Goal: Task Accomplishment & Management: Use online tool/utility

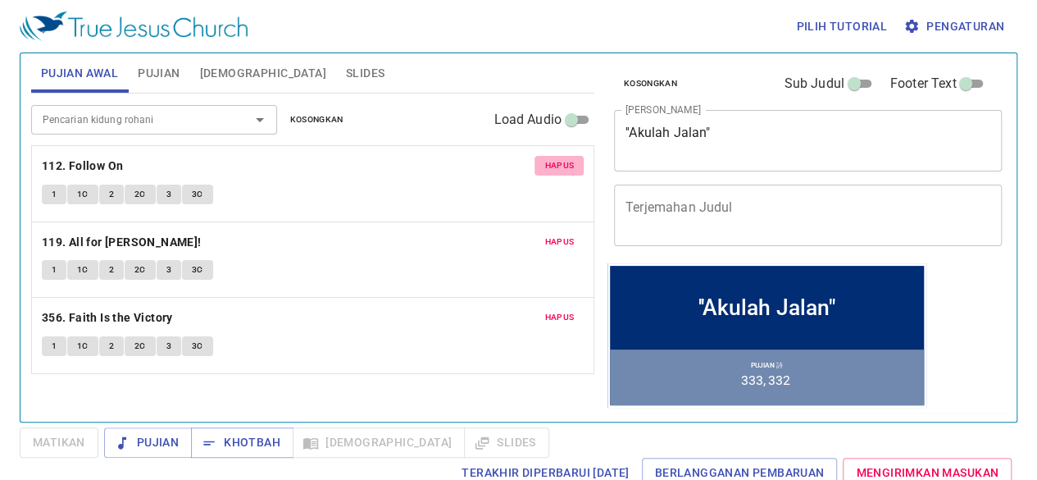
click at [558, 166] on span "Hapus" at bounding box center [560, 165] width 30 height 15
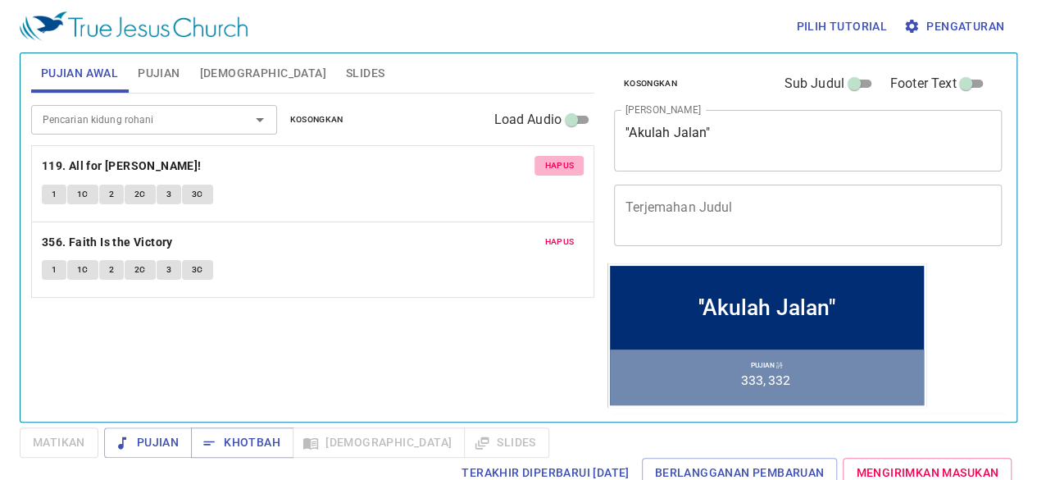
click at [558, 166] on span "Hapus" at bounding box center [560, 165] width 30 height 15
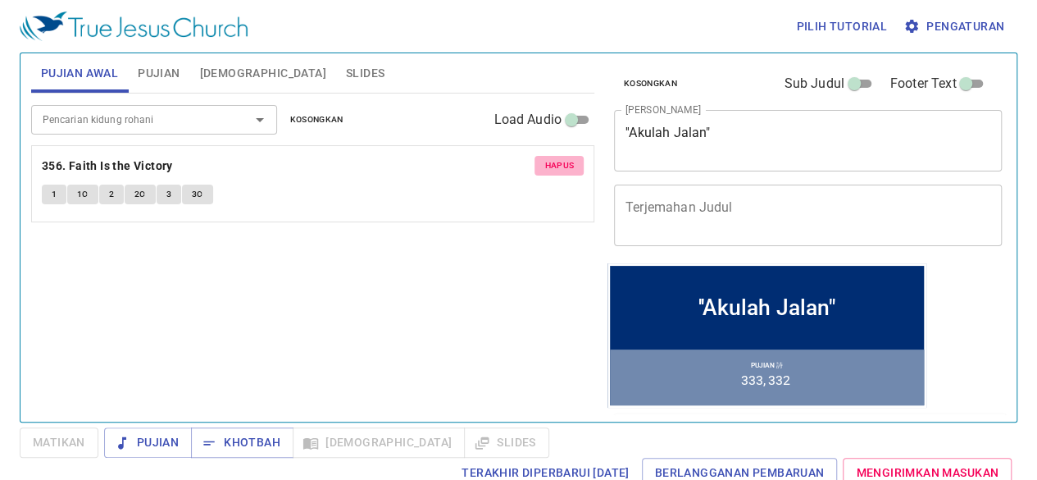
click at [558, 166] on span "Hapus" at bounding box center [560, 165] width 30 height 15
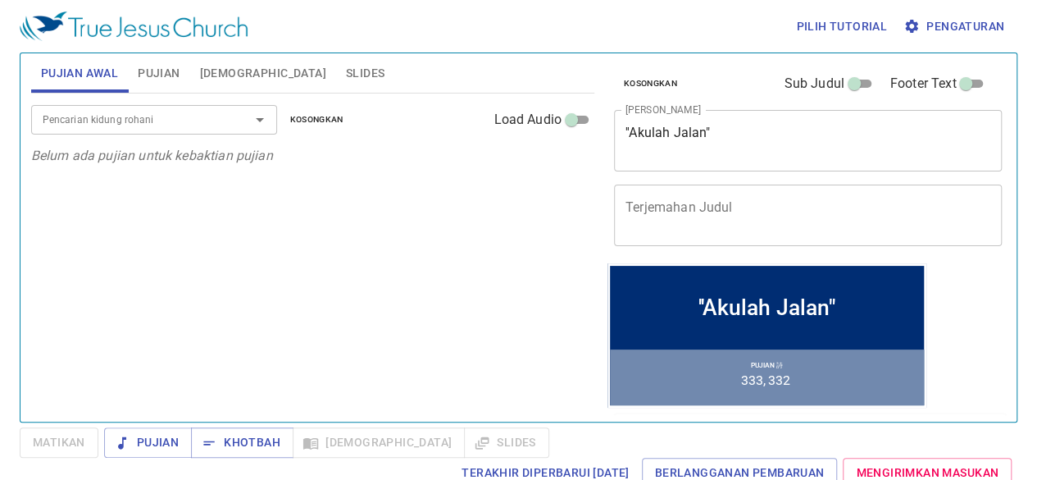
click at [105, 118] on input "Pencarian kidung rohani" at bounding box center [130, 119] width 188 height 19
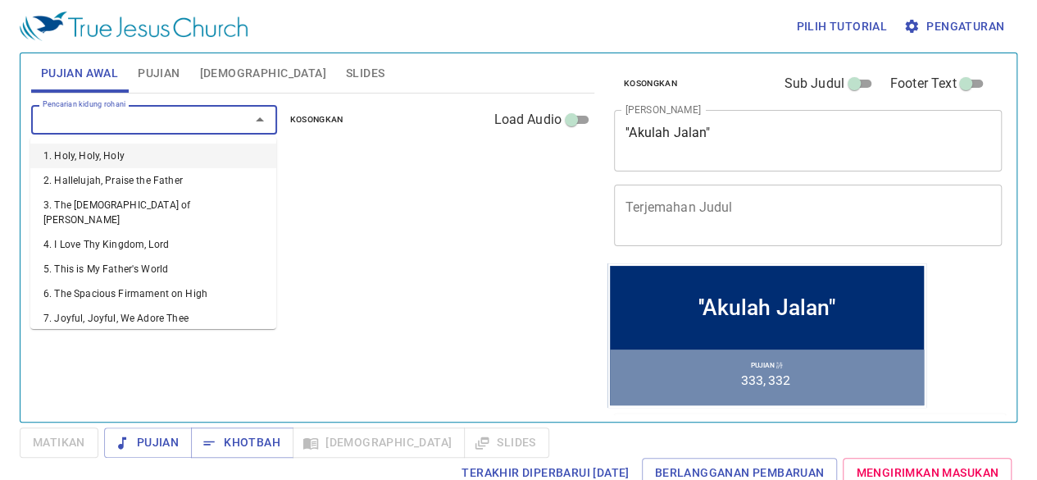
type input "1"
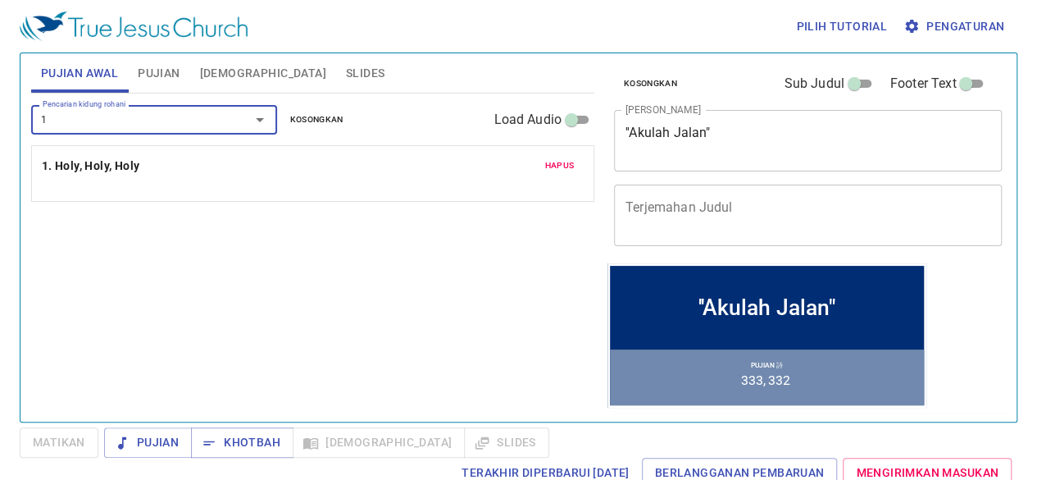
type input "12"
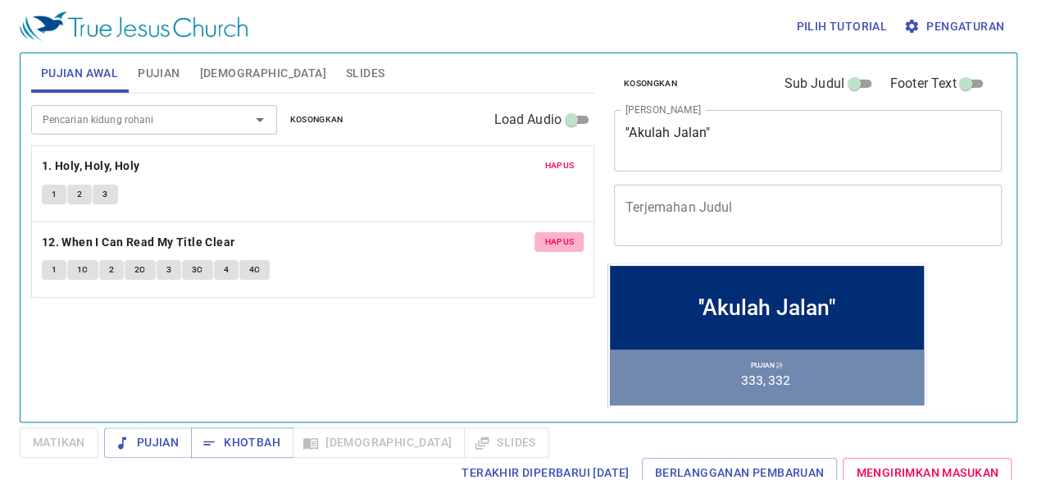
click at [569, 232] on button "Hapus" at bounding box center [559, 242] width 49 height 20
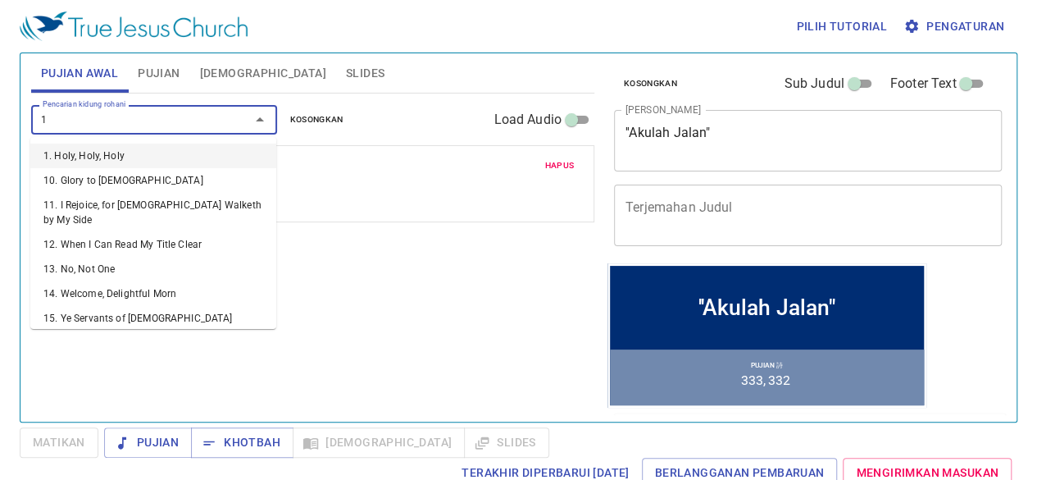
click at [214, 114] on input "1" at bounding box center [130, 119] width 188 height 19
type input "3"
type input "13"
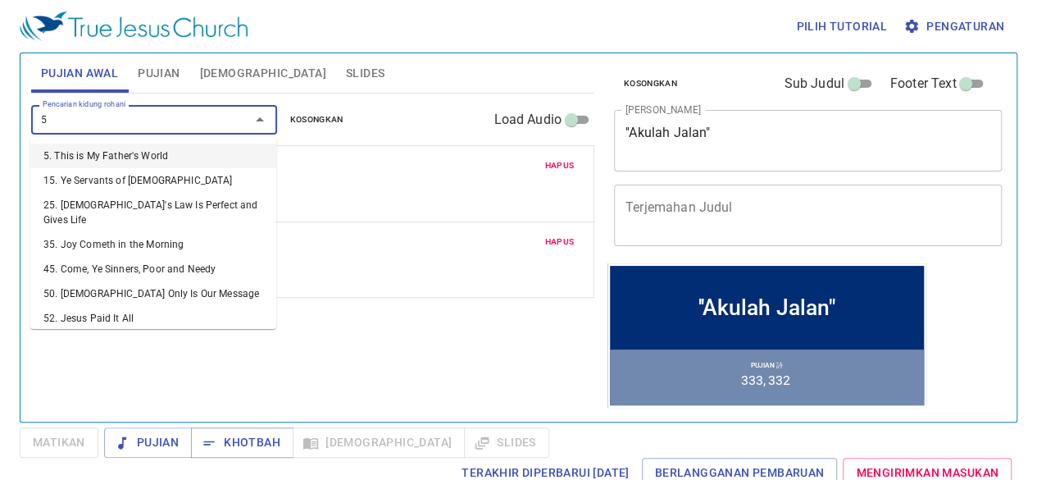
type input "58"
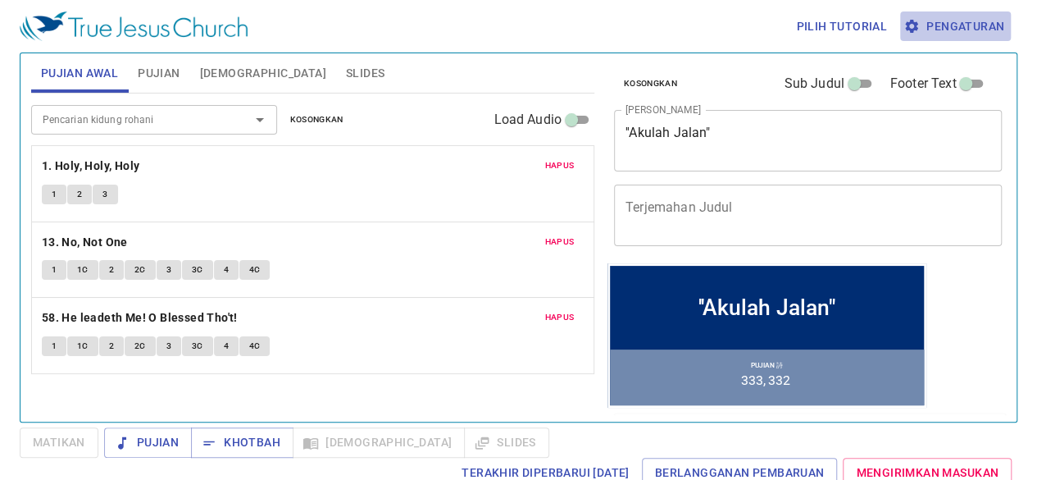
click at [991, 16] on button "Pengaturan" at bounding box center [955, 26] width 111 height 30
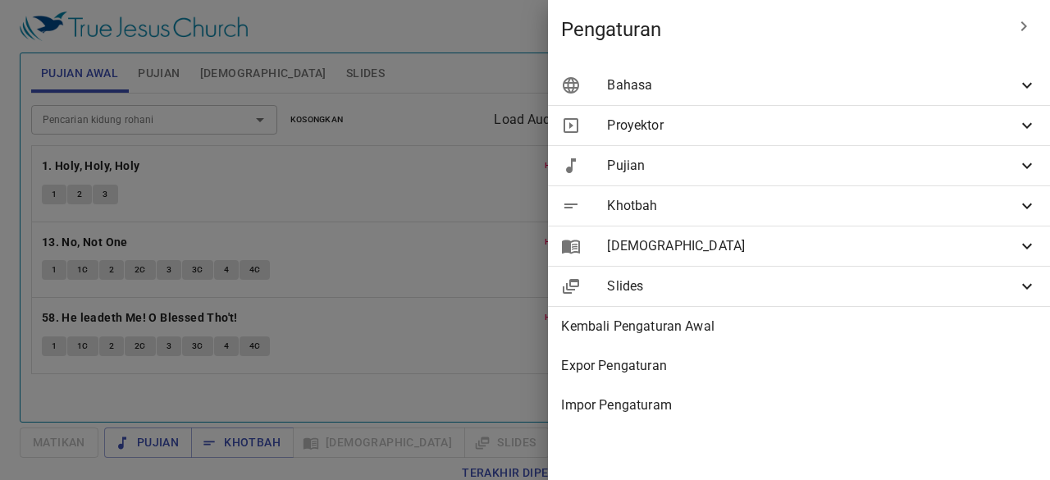
click at [800, 76] on span "Bahasa" at bounding box center [812, 85] width 410 height 20
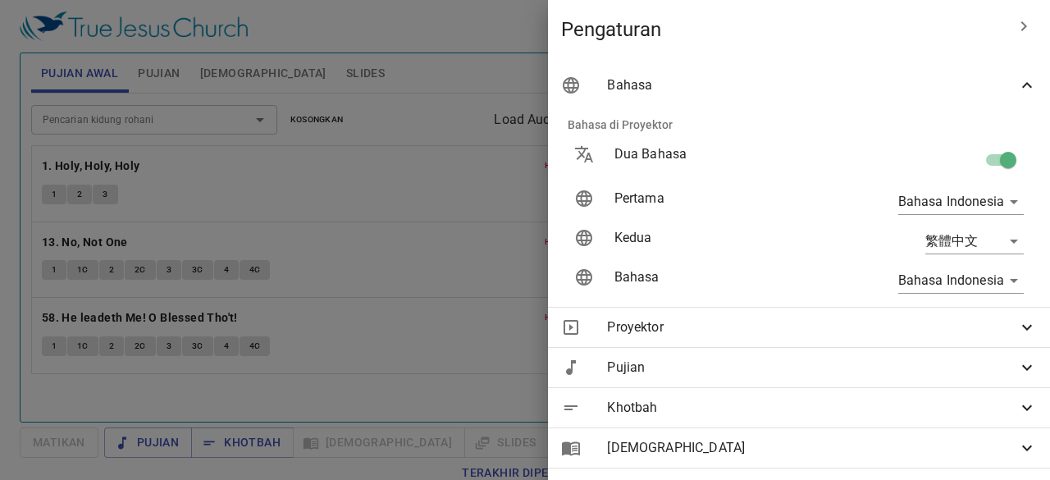
click at [988, 152] on input "checkbox" at bounding box center [1007, 163] width 93 height 31
checkbox input "false"
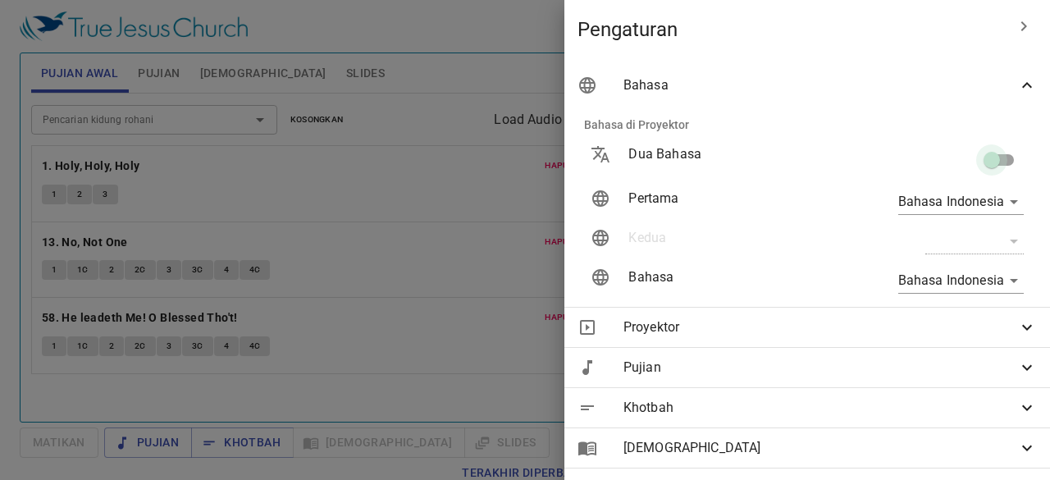
click at [988, 152] on input "checkbox" at bounding box center [991, 163] width 93 height 31
checkbox input "true"
type input "en"
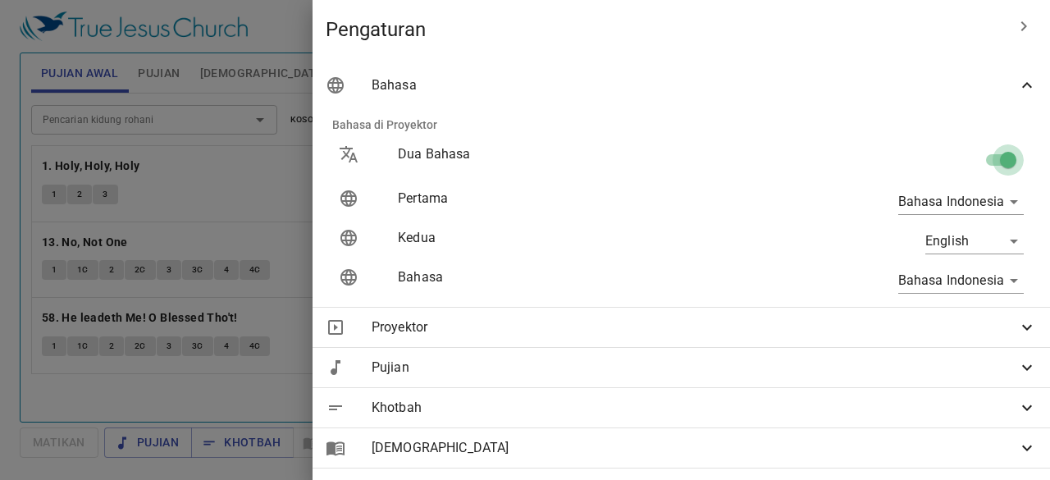
click at [988, 152] on input "checkbox" at bounding box center [1007, 163] width 93 height 31
checkbox input "false"
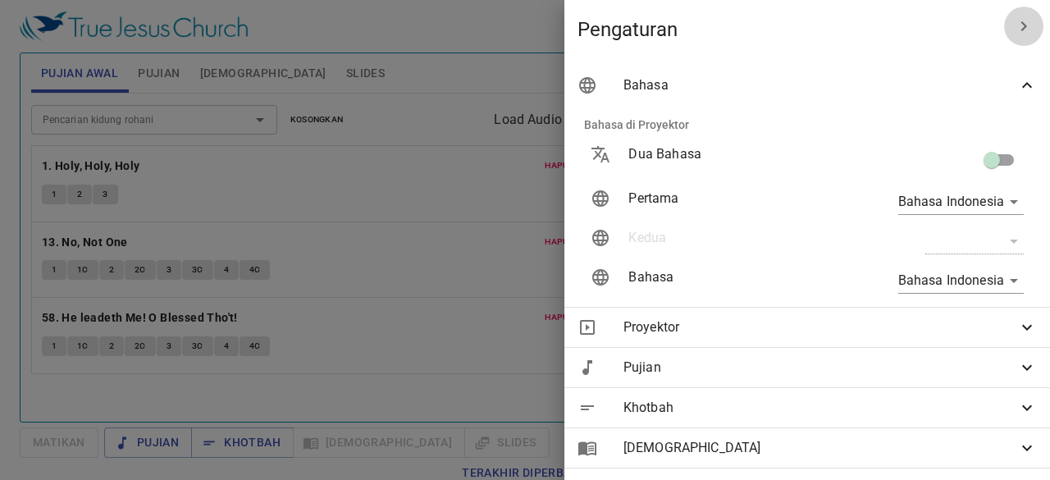
click at [1014, 17] on icon "button" at bounding box center [1024, 26] width 20 height 20
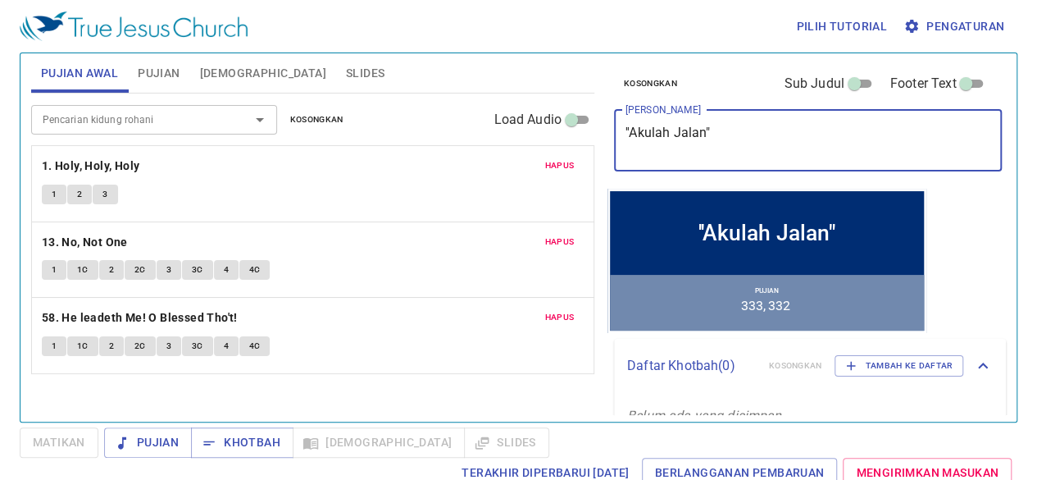
click at [706, 129] on textarea "''Akulah Jalan"" at bounding box center [808, 140] width 365 height 31
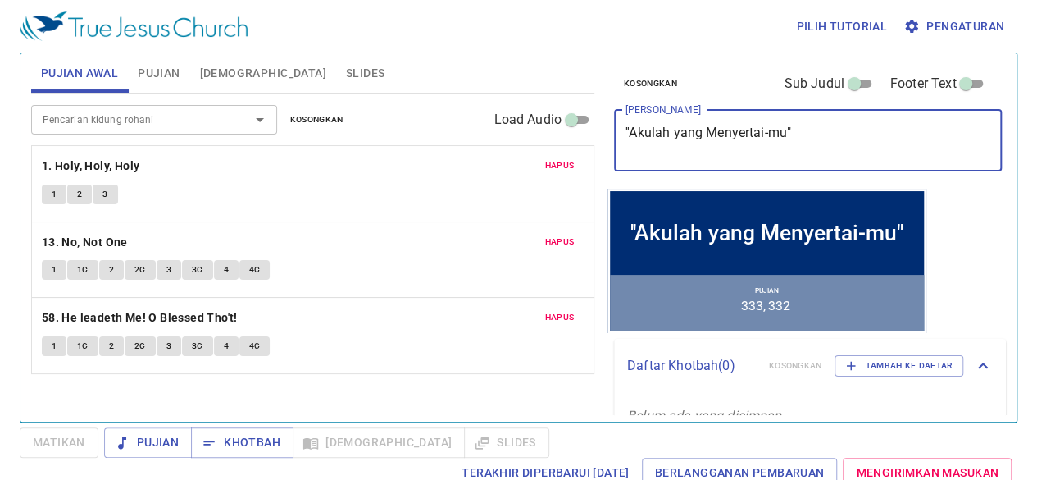
type textarea "''Akulah yang Menyertai-mu""
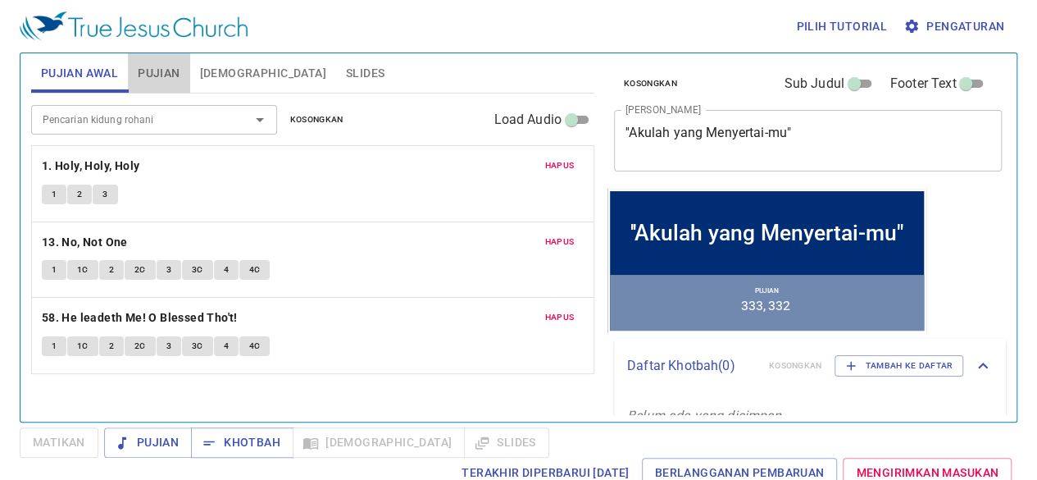
click at [154, 63] on span "Pujian" at bounding box center [159, 73] width 42 height 21
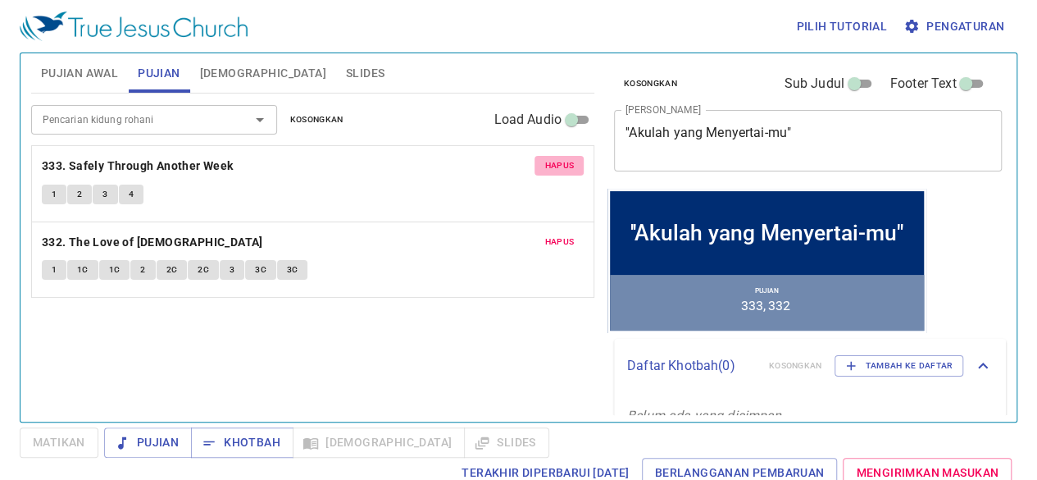
click at [564, 159] on span "Hapus" at bounding box center [560, 165] width 30 height 15
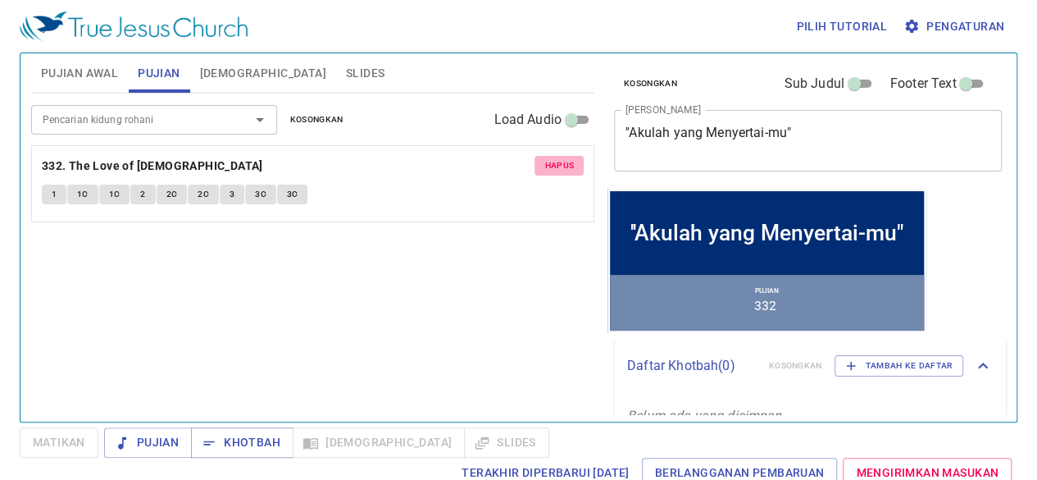
click at [564, 159] on span "Hapus" at bounding box center [560, 165] width 30 height 15
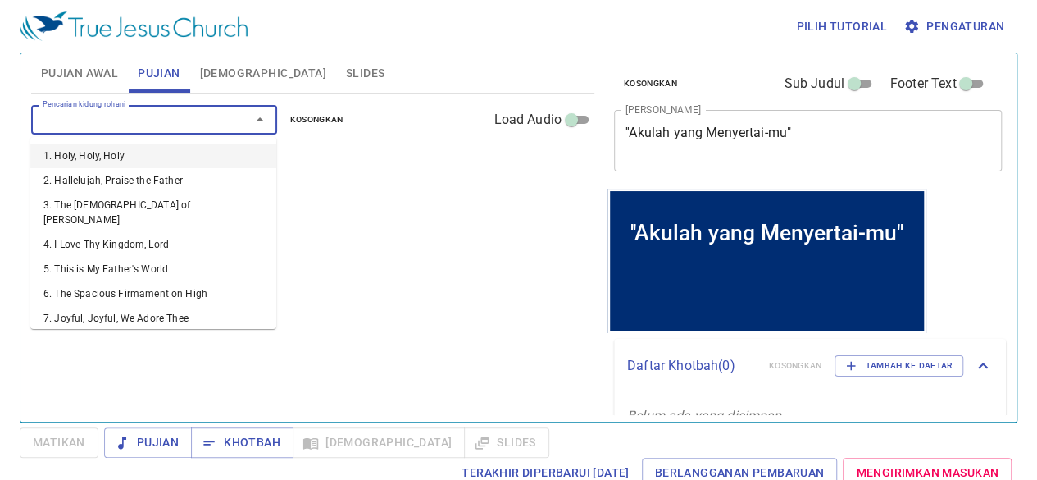
click at [198, 115] on input "Pencarian kidung rohani" at bounding box center [130, 119] width 188 height 19
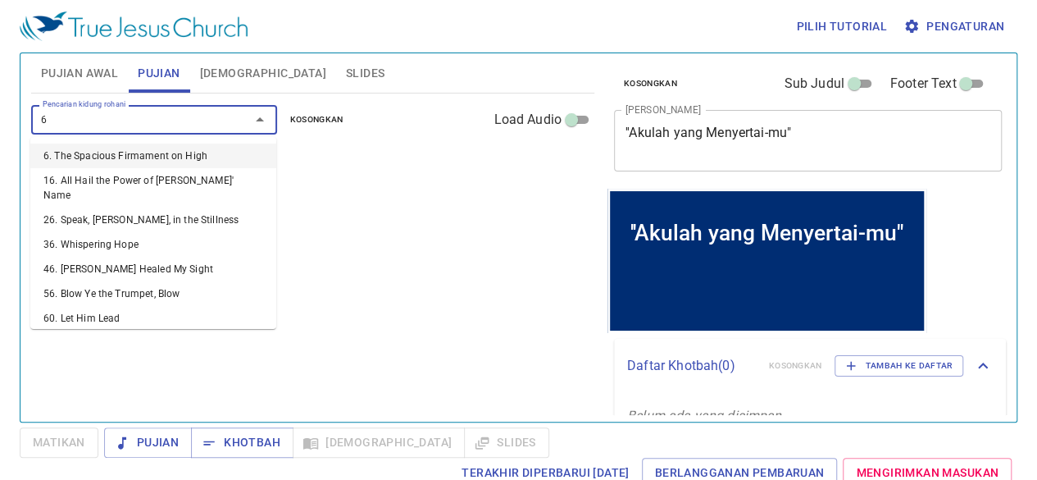
type input "62"
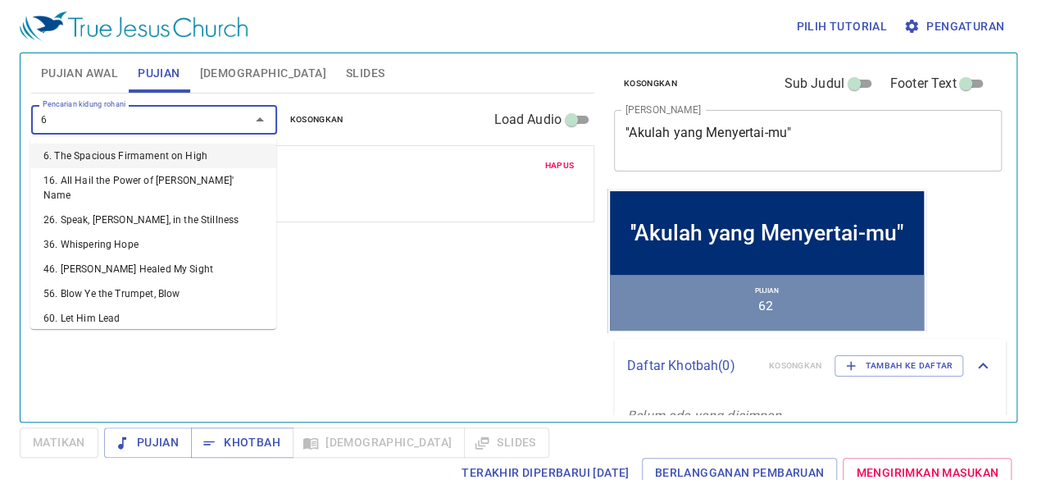
type input "63"
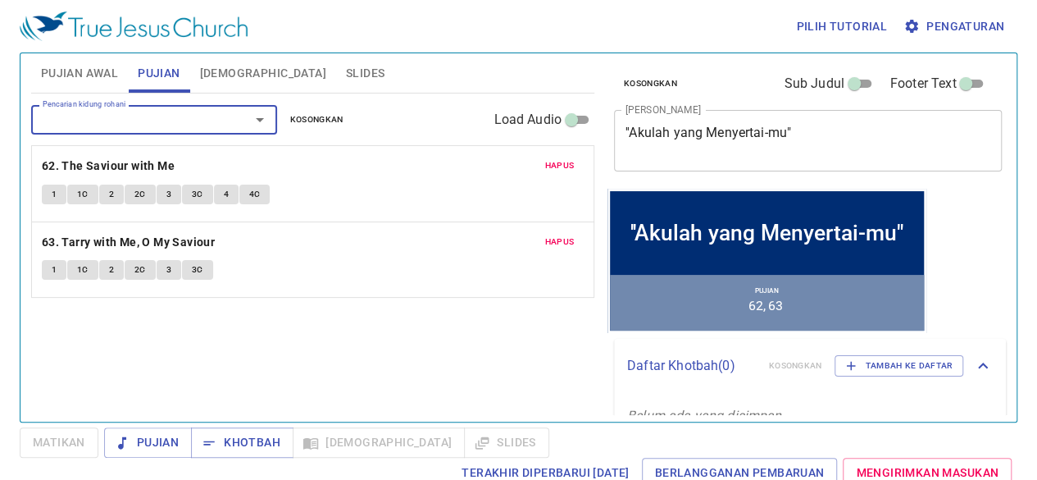
click at [277, 310] on div "Pencarian kidung rohani Pencarian kidung rohani Kosongkan Load Audio Hapus 62. …" at bounding box center [312, 250] width 563 height 314
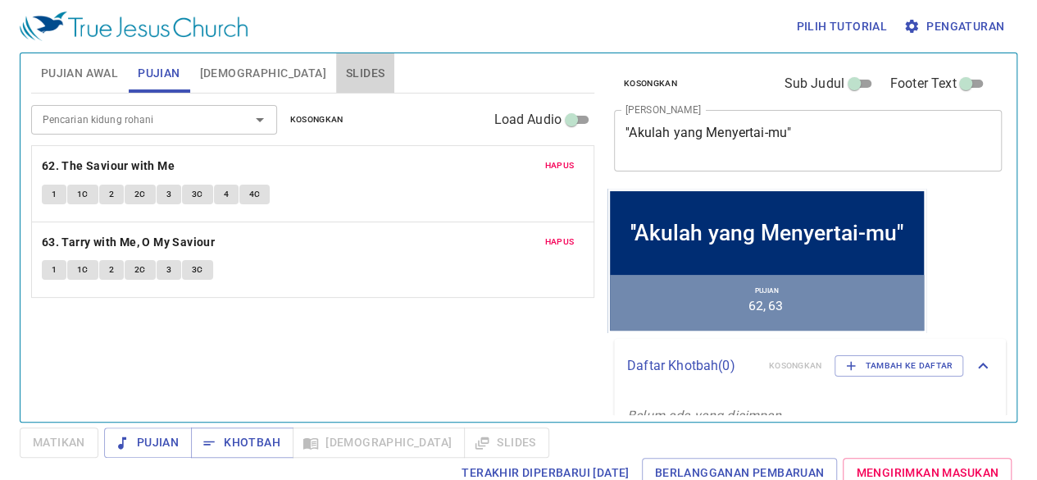
click at [346, 76] on span "Slides" at bounding box center [365, 73] width 39 height 21
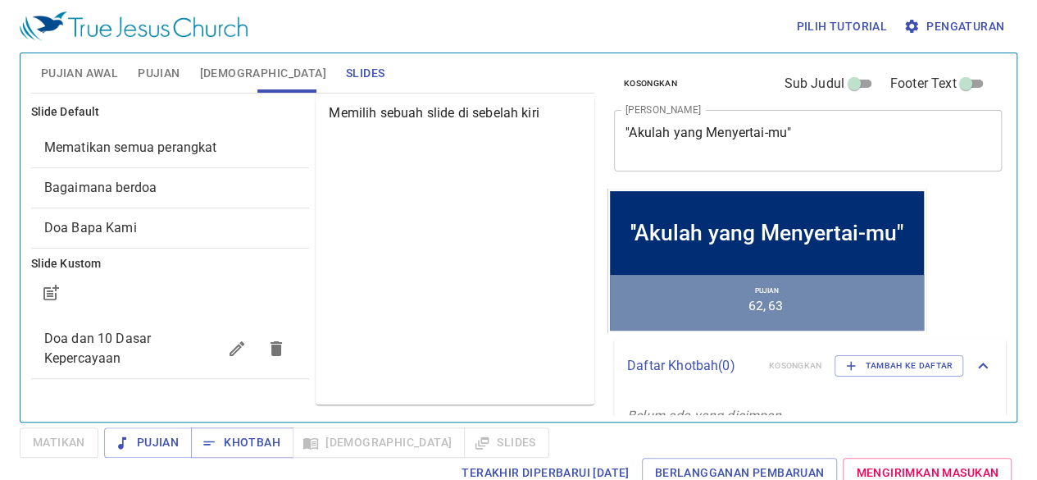
click at [151, 194] on span "Bagaimana berdoa" at bounding box center [100, 188] width 112 height 16
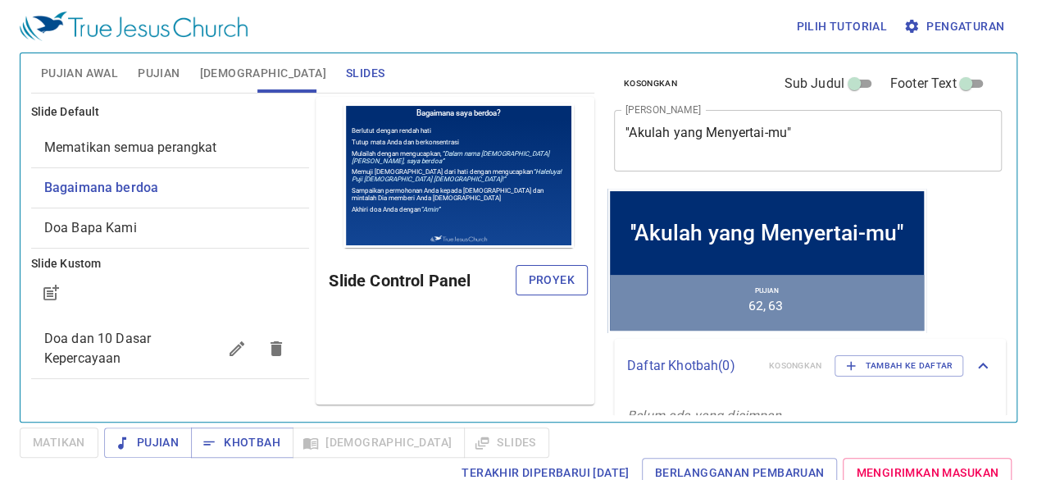
click at [554, 289] on button "Proyek" at bounding box center [552, 280] width 72 height 30
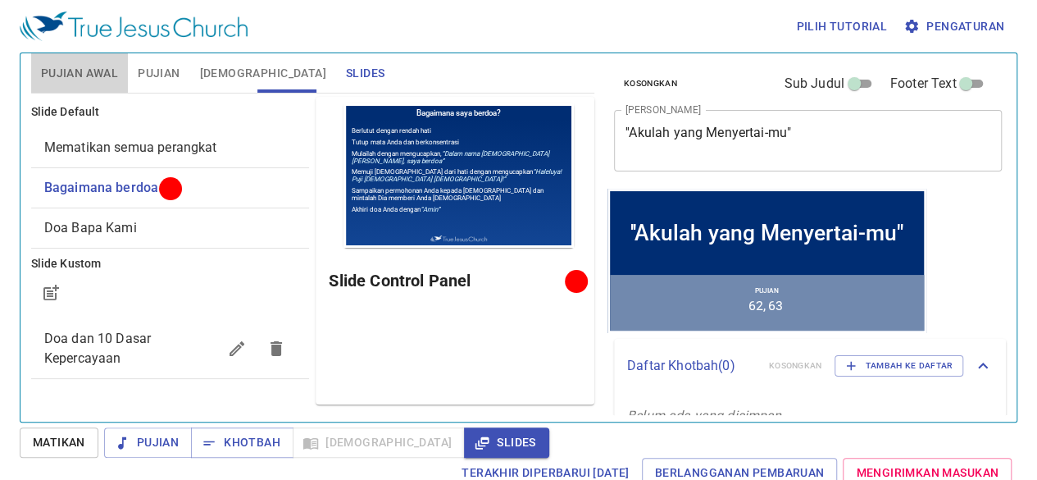
click at [95, 71] on span "Pujian Awal" at bounding box center [79, 73] width 77 height 21
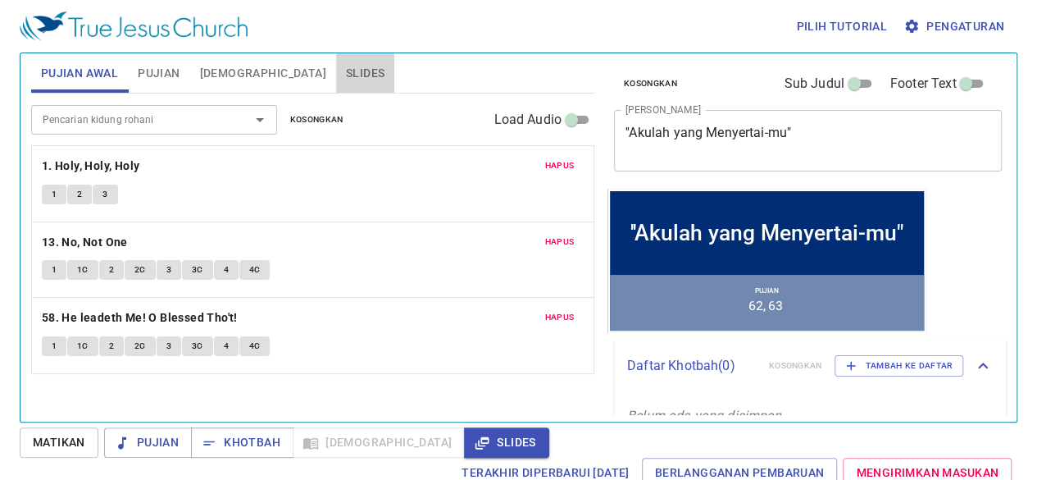
click at [346, 68] on span "Slides" at bounding box center [365, 73] width 39 height 21
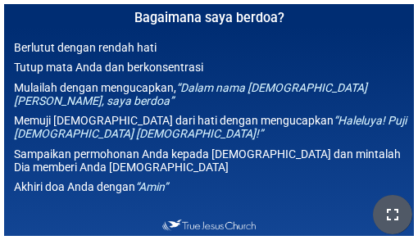
click at [398, 203] on button "button" at bounding box center [392, 214] width 39 height 39
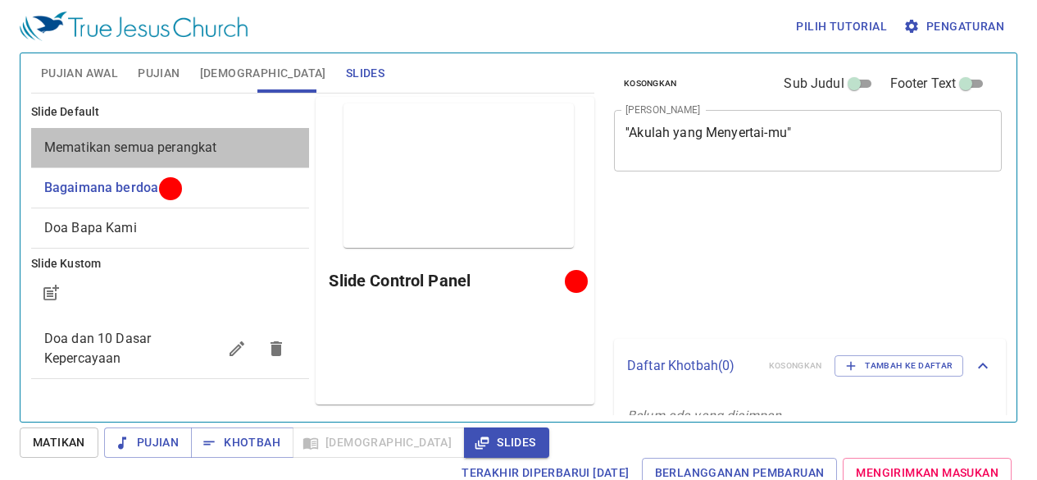
click at [235, 135] on div "Mematikan semua perangkat" at bounding box center [170, 147] width 279 height 39
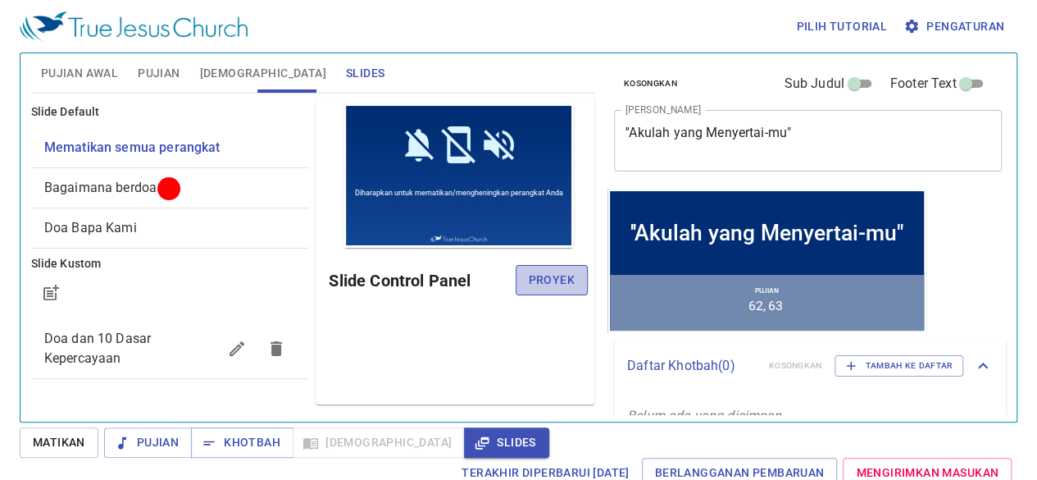
click at [541, 272] on span "Proyek" at bounding box center [552, 280] width 46 height 21
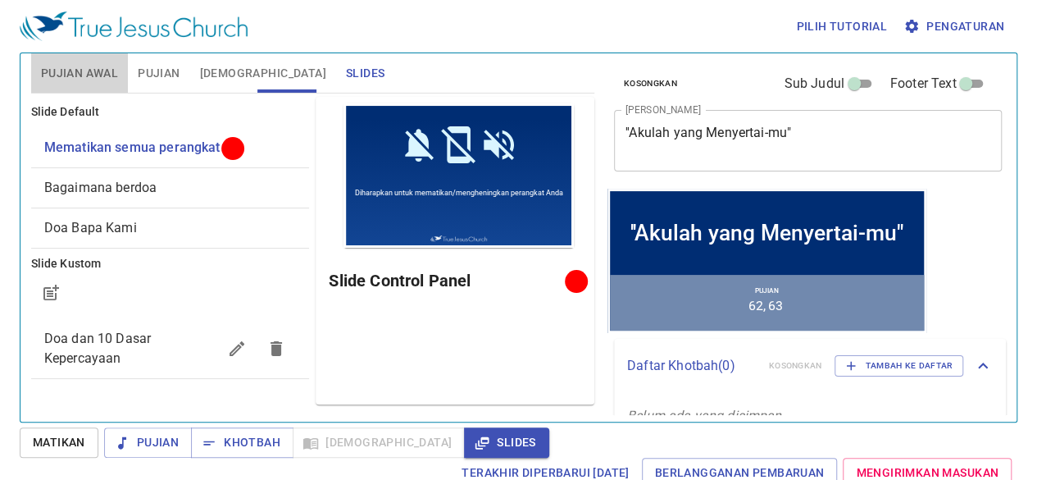
click at [103, 70] on span "Pujian Awal" at bounding box center [79, 73] width 77 height 21
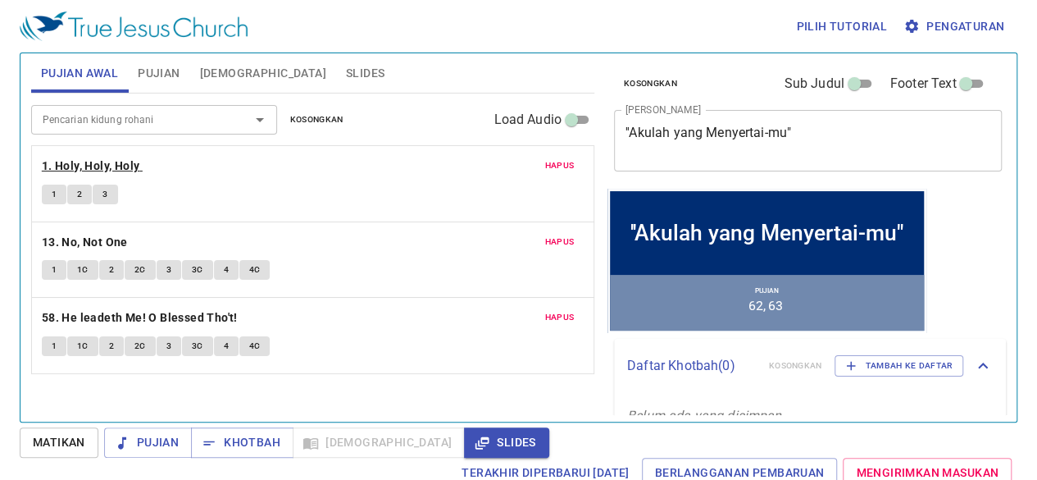
click at [134, 165] on b "1. Holy, Holy, Holy" at bounding box center [91, 166] width 98 height 21
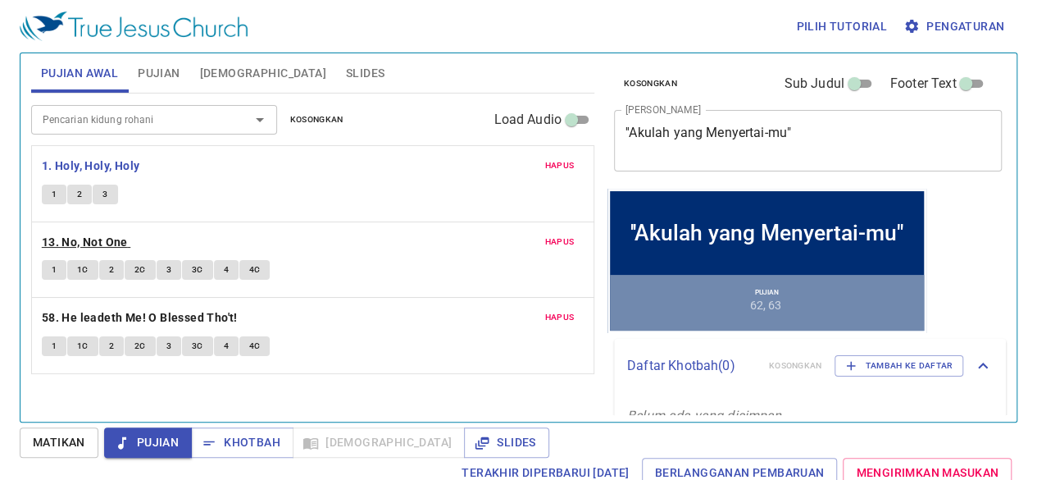
click at [114, 235] on b "13. No, Not One" at bounding box center [85, 242] width 86 height 21
click at [209, 308] on b "58. He leadeth Me! O Blessed Tho't!" at bounding box center [140, 318] width 196 height 21
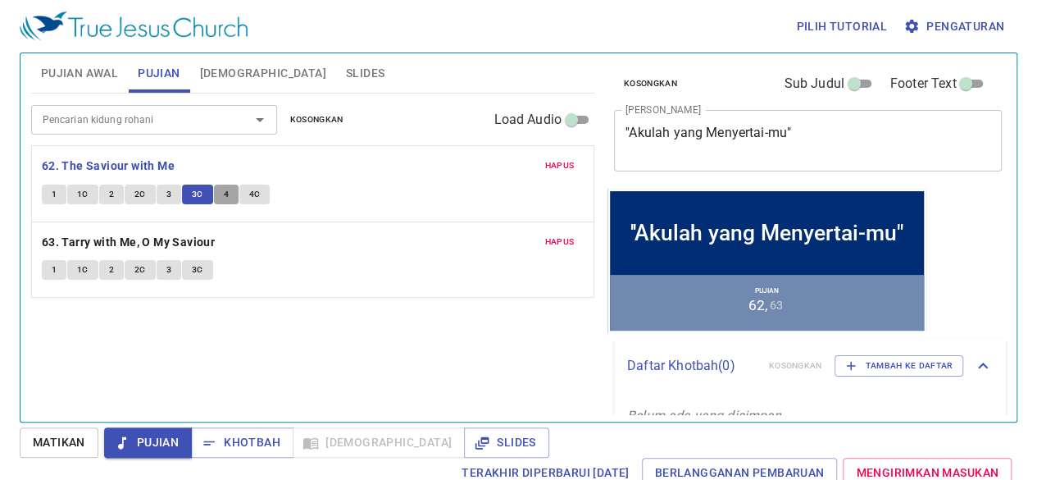
click at [224, 199] on span "4" at bounding box center [226, 194] width 5 height 15
click at [257, 189] on span "4C" at bounding box center [254, 194] width 11 height 15
click at [268, 429] on button "Khotbah" at bounding box center [242, 442] width 103 height 30
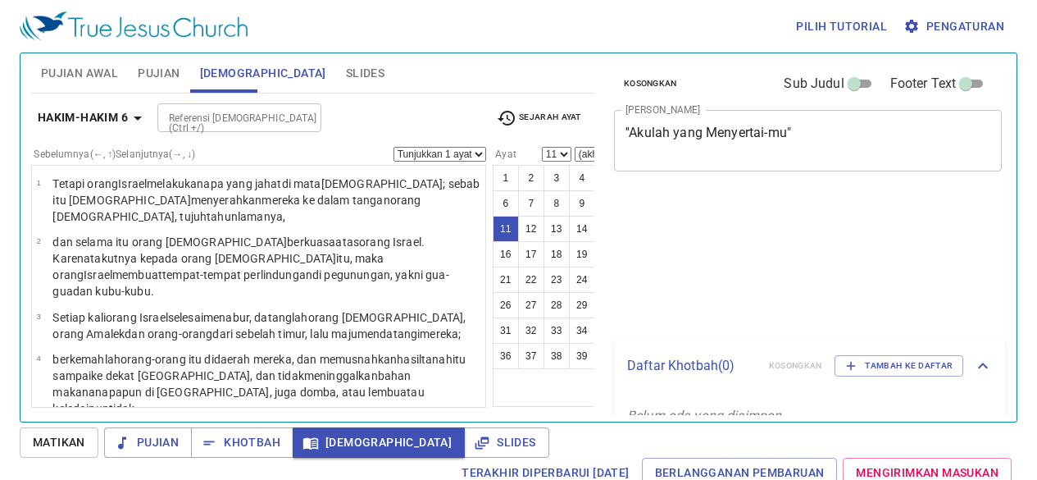
select select "11"
select select "15"
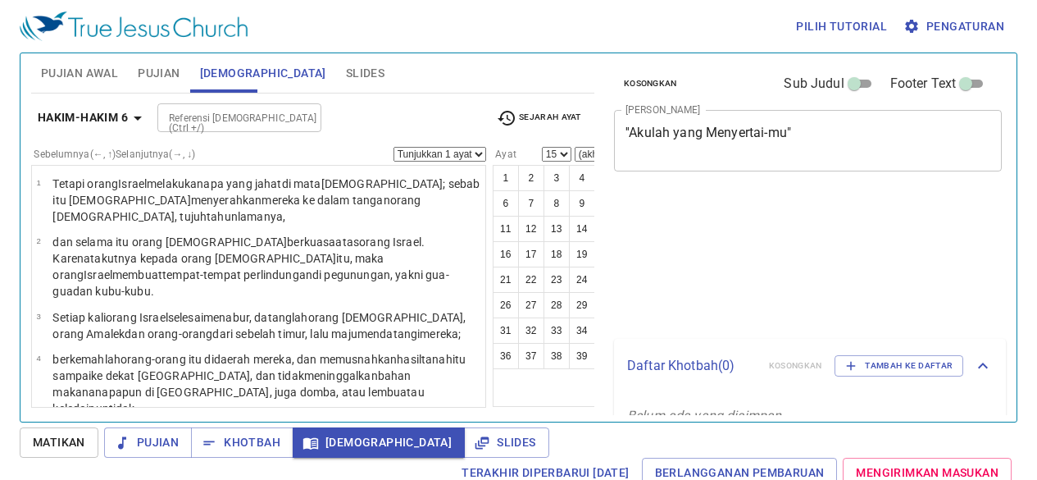
scroll to position [7, 0]
select select "15"
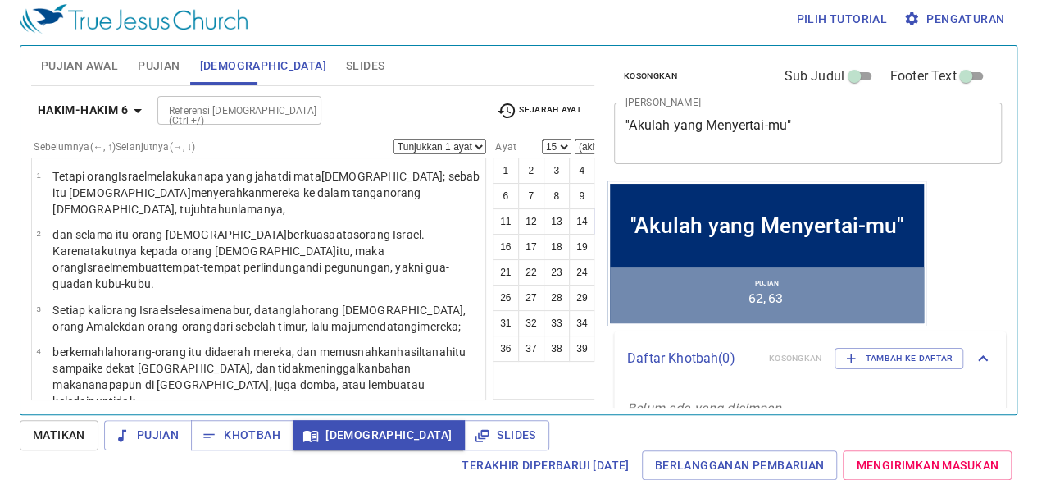
scroll to position [756, 0]
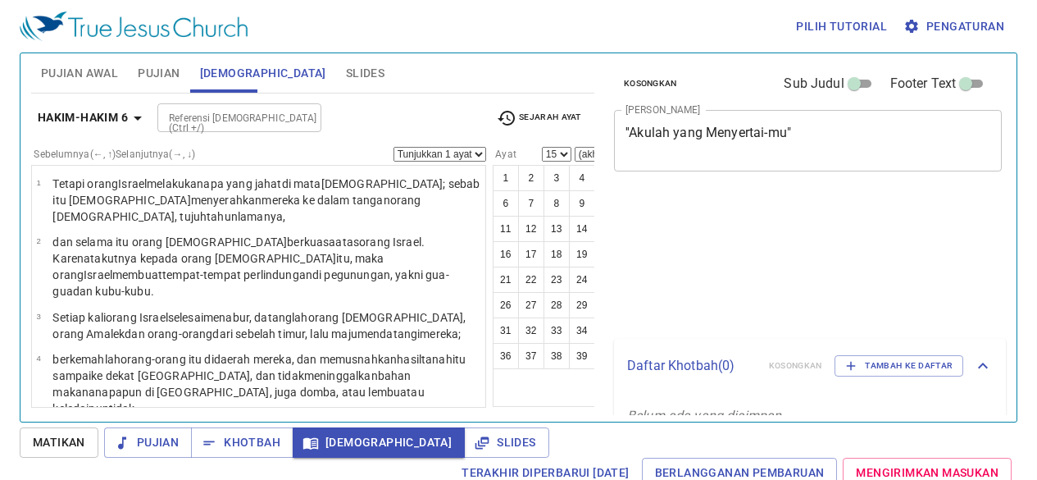
select select "15"
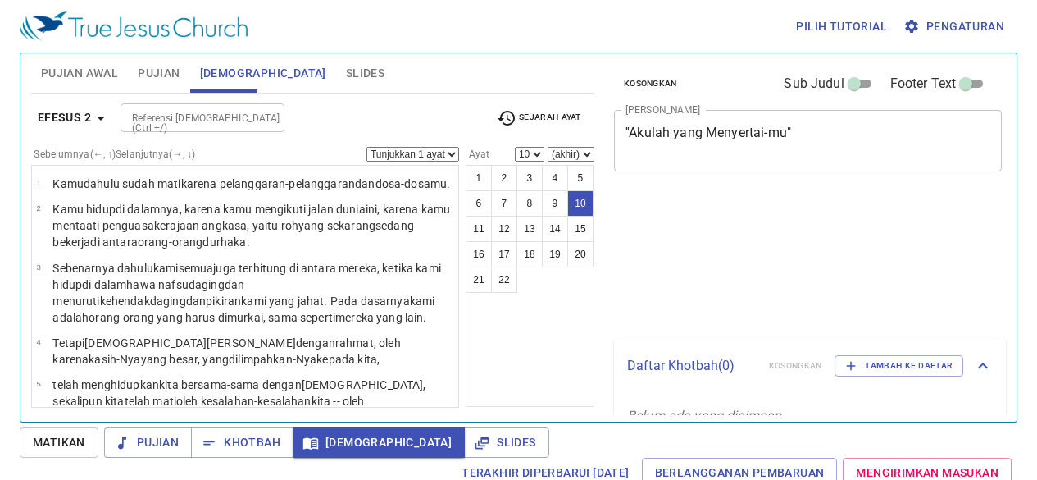
select select "10"
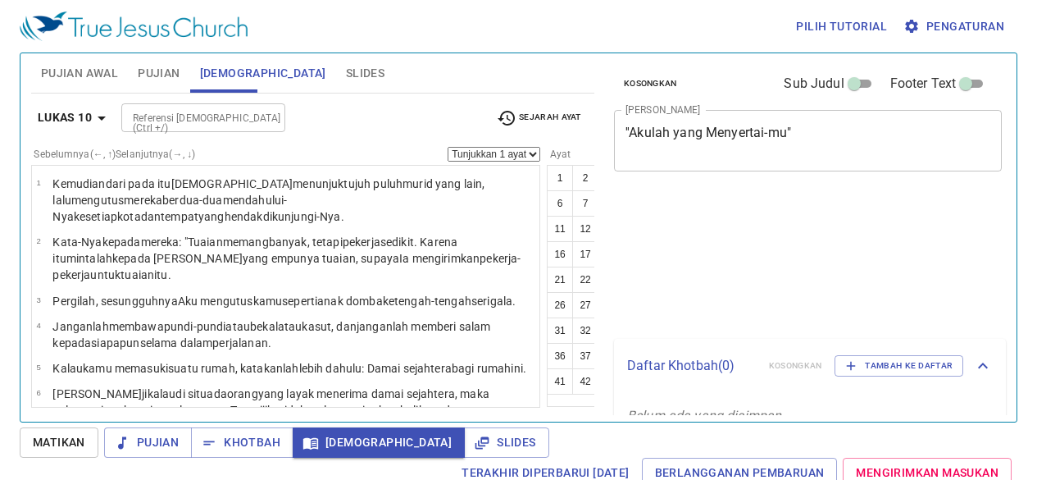
select select "19"
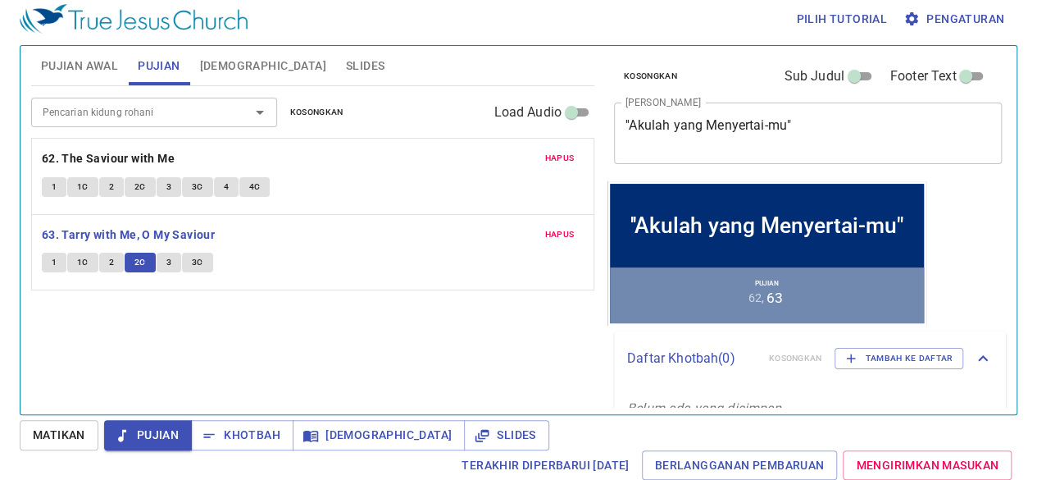
scroll to position [7, 0]
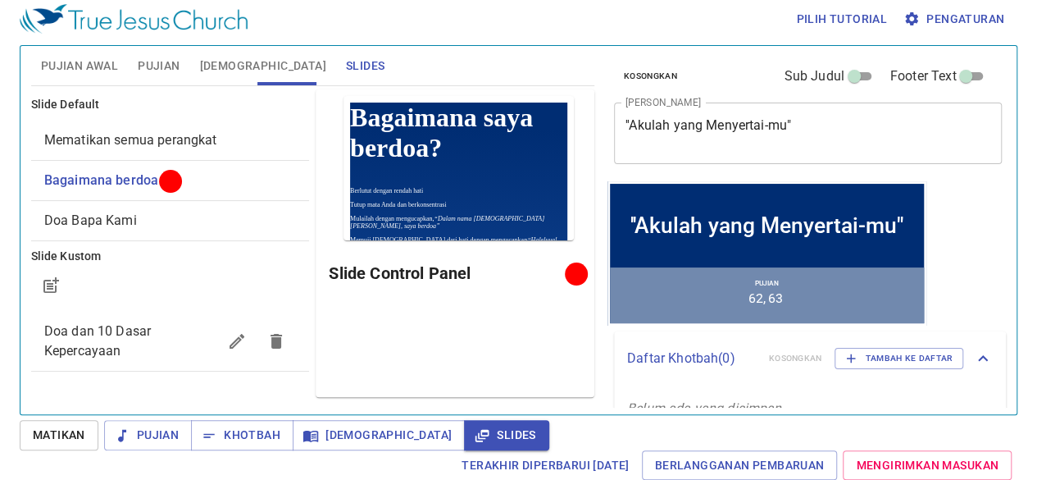
scroll to position [7, 0]
